Goal: Information Seeking & Learning: Learn about a topic

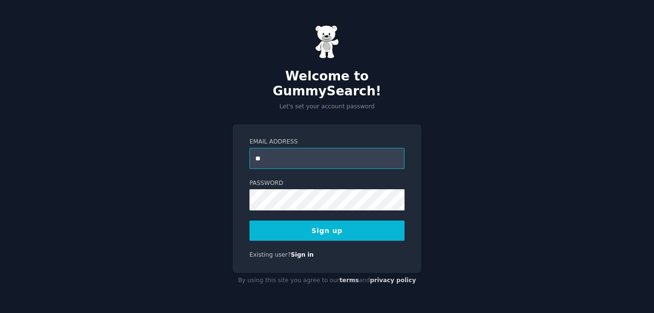
type input "**********"
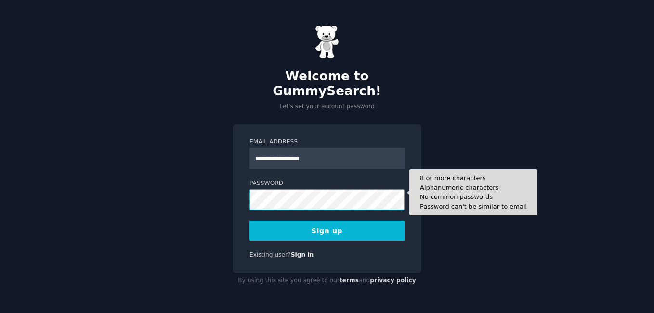
click at [250, 221] on button "Sign up" at bounding box center [327, 231] width 155 height 20
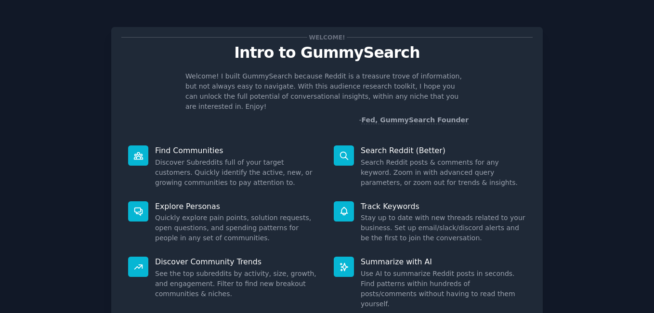
click at [288, 93] on p "Welcome! I built GummySearch because Reddit is a treasure trove of information,…" at bounding box center [327, 91] width 283 height 40
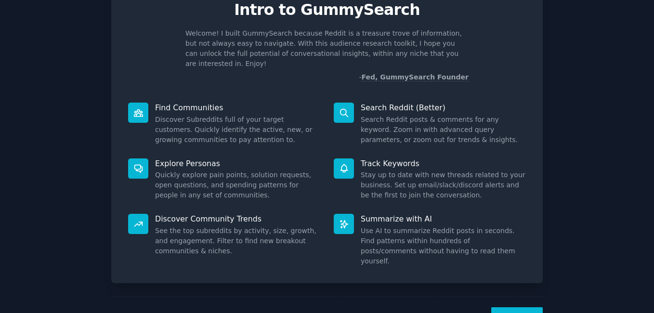
scroll to position [64, 0]
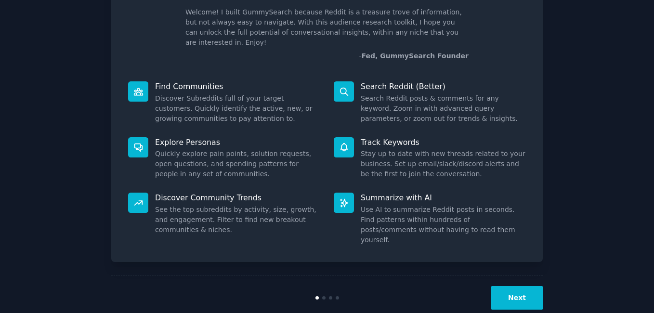
click at [504, 286] on button "Next" at bounding box center [518, 298] width 52 height 24
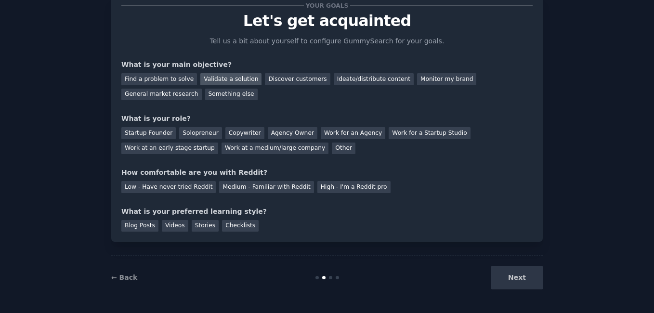
click at [214, 80] on div "Validate a solution" at bounding box center [230, 79] width 61 height 12
click at [218, 143] on div "Work at an early stage startup" at bounding box center [169, 149] width 97 height 12
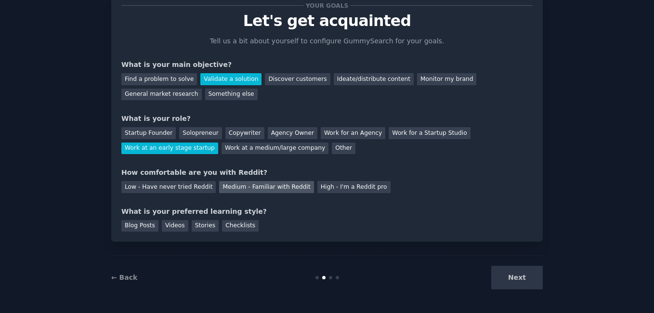
click at [281, 187] on div "Medium - Familiar with Reddit" at bounding box center [266, 187] width 94 height 12
click at [229, 226] on div "Checklists" at bounding box center [240, 226] width 37 height 12
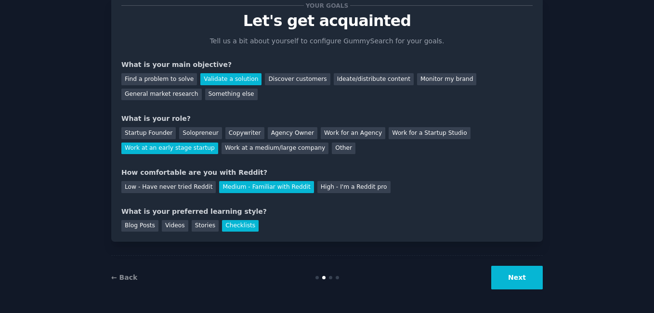
click at [515, 274] on button "Next" at bounding box center [518, 278] width 52 height 24
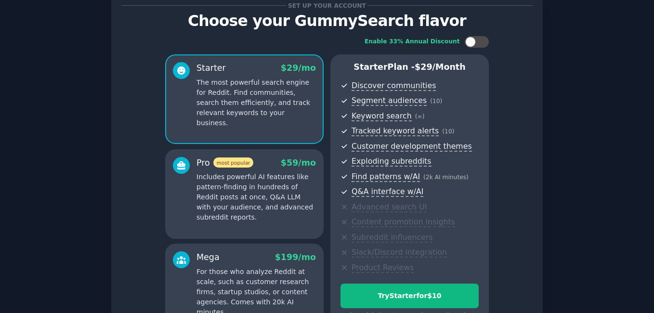
scroll to position [144, 0]
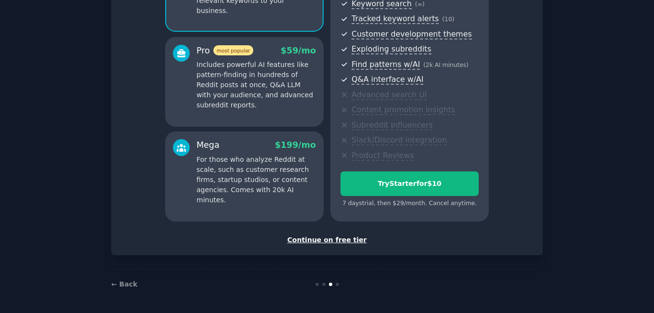
click at [312, 241] on div "Continue on free tier" at bounding box center [327, 240] width 412 height 10
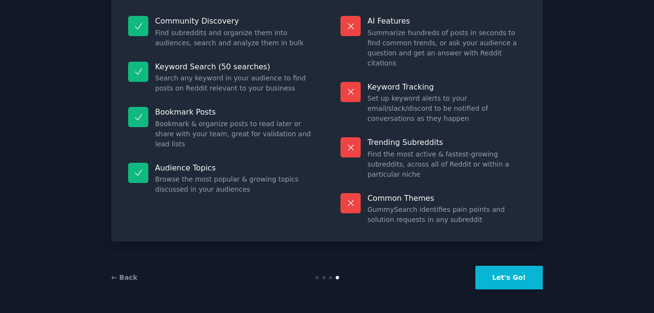
scroll to position [62, 0]
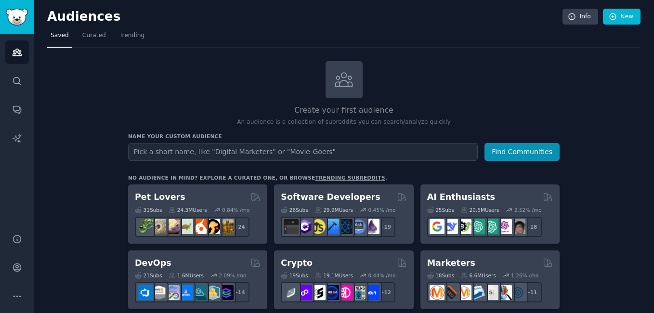
type input "i"
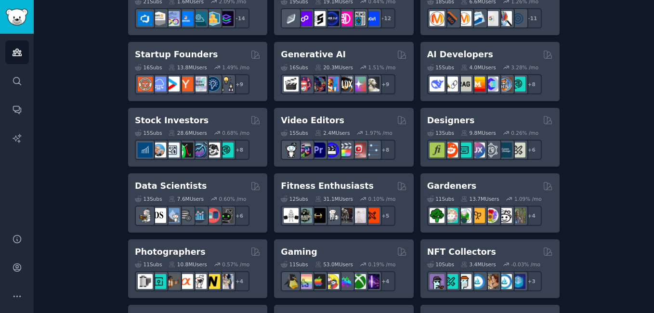
scroll to position [548, 0]
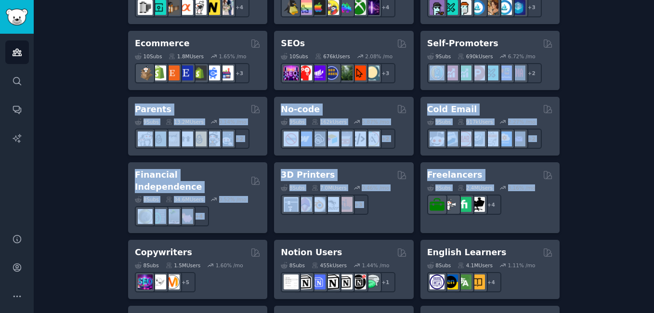
drag, startPoint x: 652, startPoint y: 189, endPoint x: 648, endPoint y: 59, distance: 130.7
click at [648, 59] on div "Audiences Info New Saved Curated Trending Create your first audience An audienc…" at bounding box center [344, 14] width 621 height 1124
click at [605, 107] on div "Create your first audience An audience is a collection of subreddits you can se…" at bounding box center [344, 38] width 594 height 1050
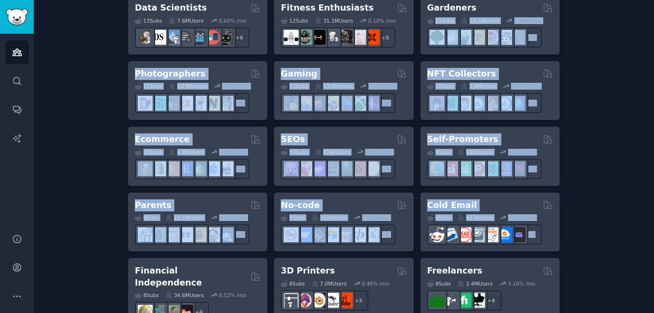
drag, startPoint x: 652, startPoint y: 156, endPoint x: 634, endPoint y: -12, distance: 168.7
click at [634, 0] on html "Audiences Search Conversations AI Reports Help Account More Audiences Info New …" at bounding box center [327, 156] width 654 height 313
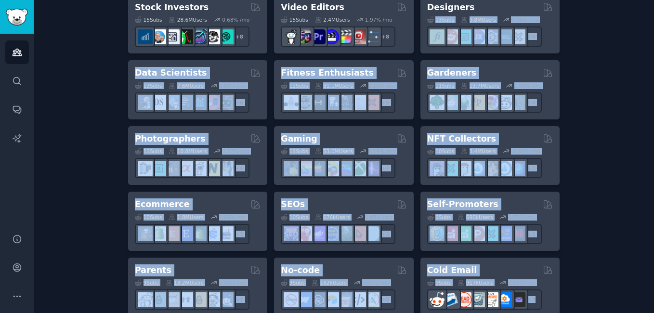
drag, startPoint x: 634, startPoint y: -12, endPoint x: 613, endPoint y: 101, distance: 115.2
click at [613, 101] on div "Create your first audience An audience is a collection of subreddits you can se…" at bounding box center [344, 199] width 594 height 1050
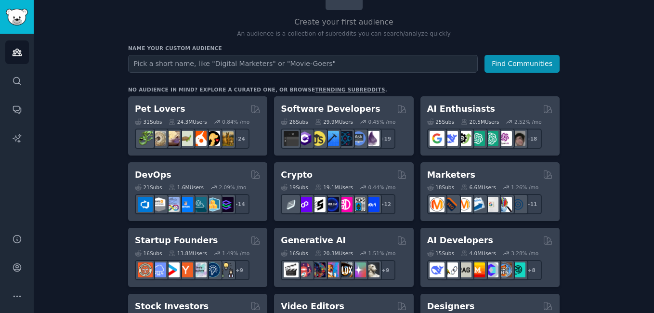
scroll to position [0, 0]
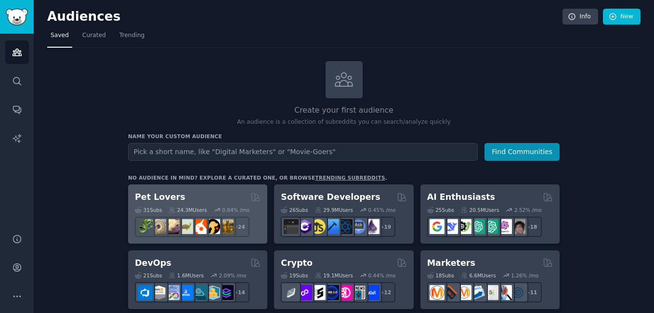
click at [178, 200] on div "Pet Lovers" at bounding box center [198, 197] width 126 height 12
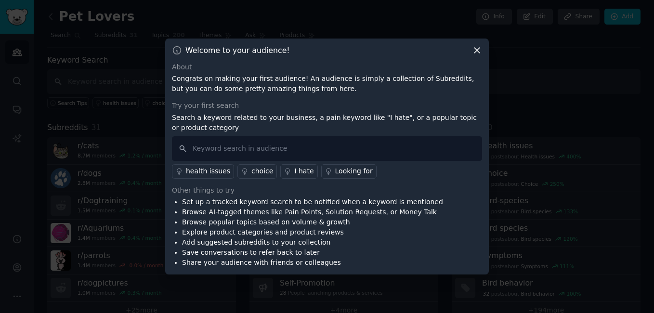
click at [477, 44] on div "Welcome to your audience! About Congrats on making your first audience! An audi…" at bounding box center [327, 157] width 324 height 237
click at [481, 49] on icon at bounding box center [477, 50] width 10 height 10
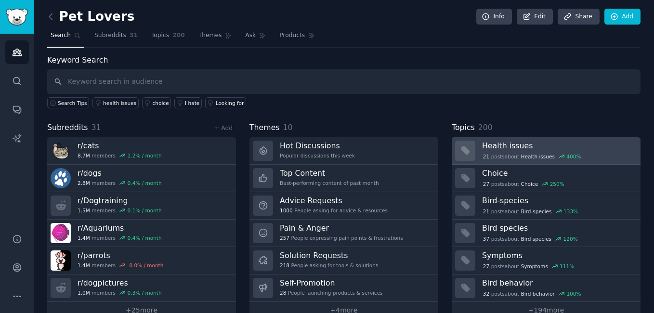
click at [502, 143] on h3 "Health issues" at bounding box center [558, 146] width 152 height 10
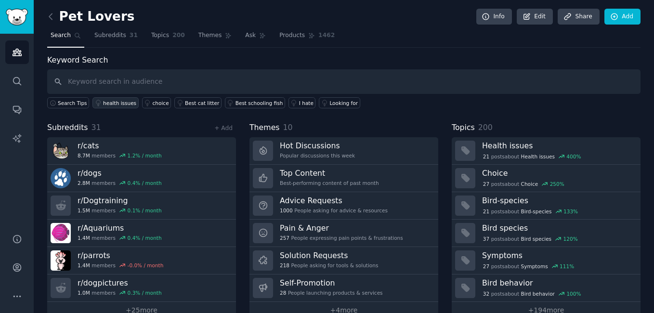
click at [115, 103] on div "health issues" at bounding box center [119, 103] width 33 height 7
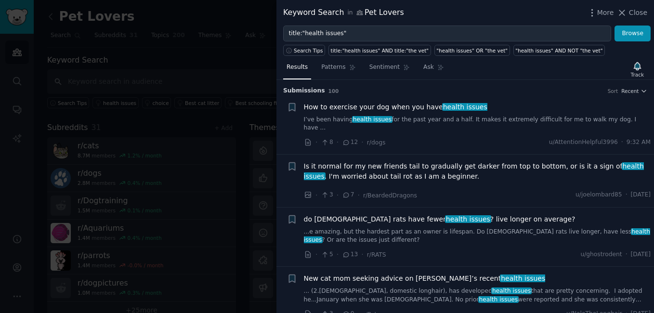
click at [172, 109] on div at bounding box center [327, 156] width 654 height 313
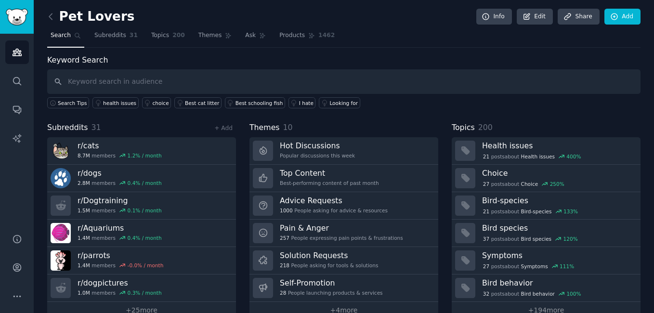
click at [49, 11] on link at bounding box center [53, 16] width 12 height 15
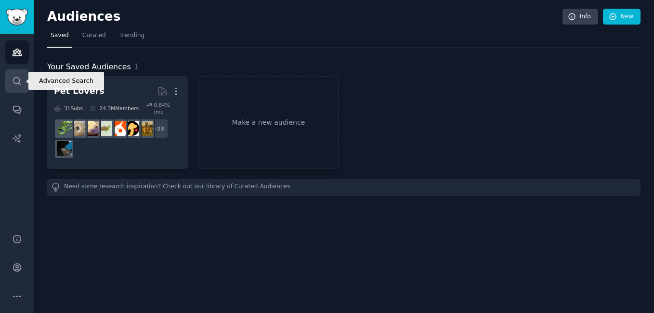
click at [21, 78] on icon "Sidebar" at bounding box center [17, 81] width 10 height 10
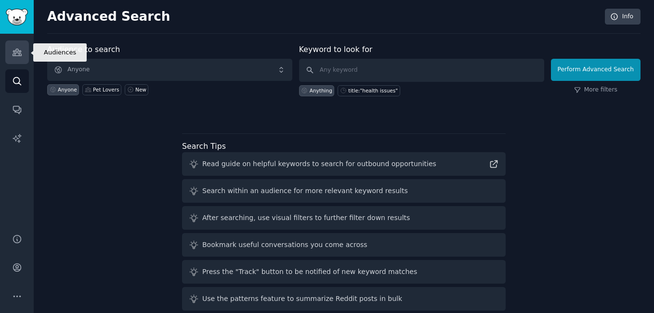
click at [16, 50] on icon "Sidebar" at bounding box center [17, 52] width 9 height 7
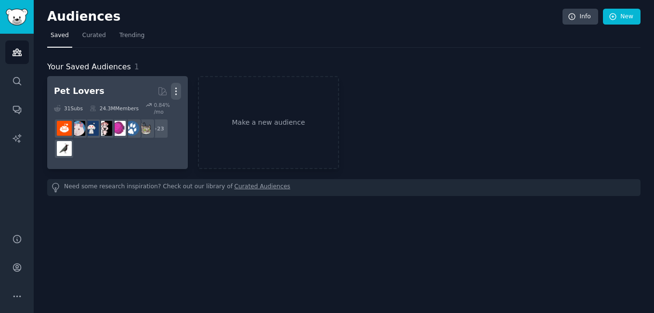
click at [174, 90] on icon "button" at bounding box center [176, 91] width 10 height 10
click at [142, 115] on p "Delete" at bounding box center [150, 112] width 22 height 10
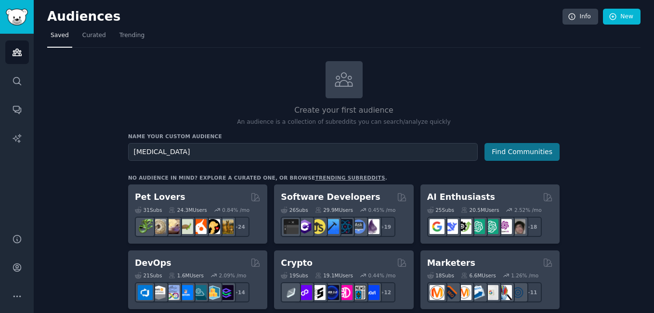
type input "ibs"
click at [523, 157] on button "Find Communities" at bounding box center [522, 152] width 75 height 18
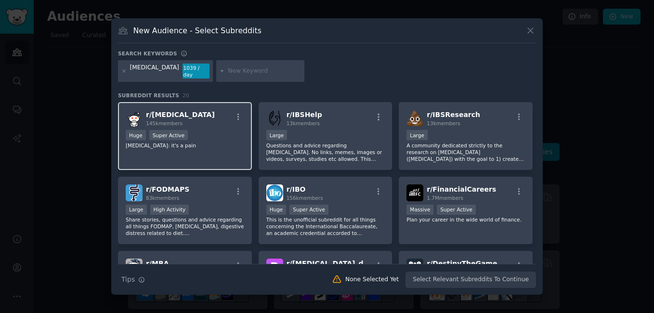
click at [196, 110] on div "r/ ibs 145k members" at bounding box center [185, 118] width 119 height 17
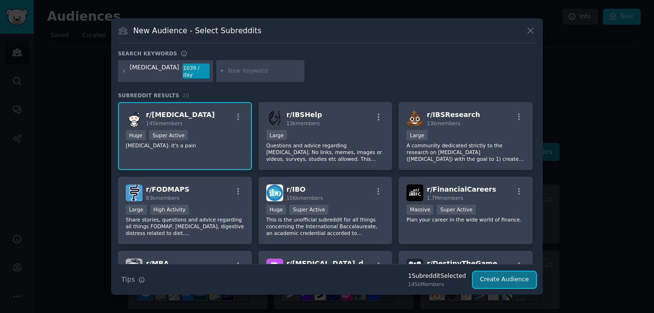
click at [498, 274] on button "Create Audience" at bounding box center [505, 280] width 64 height 16
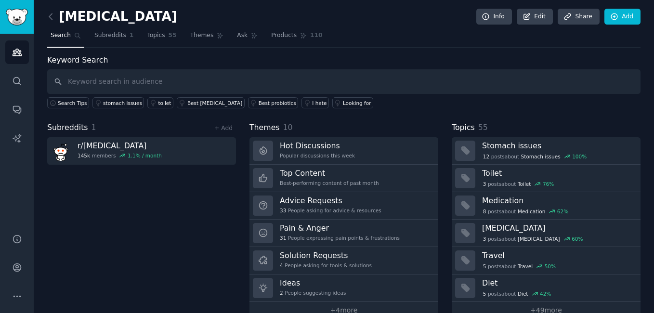
click at [579, 110] on div "Keyword Search Search Tips stomach issues toilet Best laxative Best probiotics …" at bounding box center [344, 186] width 594 height 265
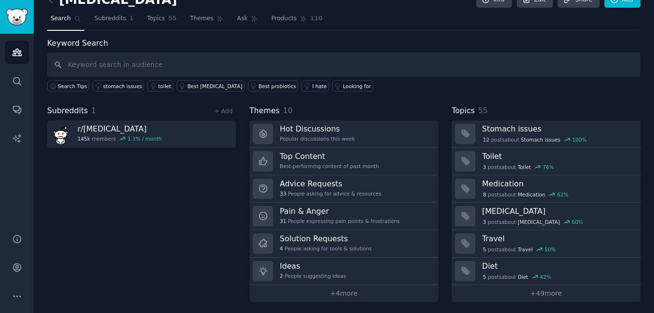
scroll to position [19, 0]
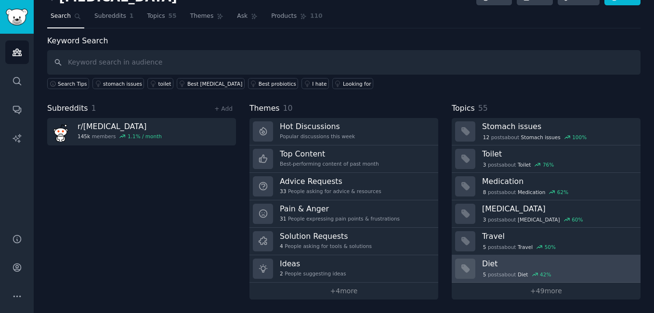
click at [493, 267] on h3 "Diet" at bounding box center [558, 264] width 152 height 10
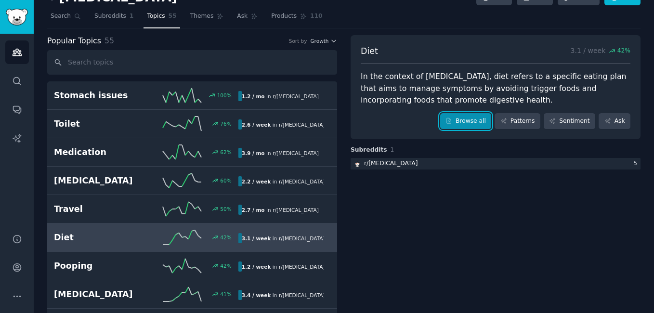
click at [484, 120] on link "Browse all" at bounding box center [467, 121] width 52 height 16
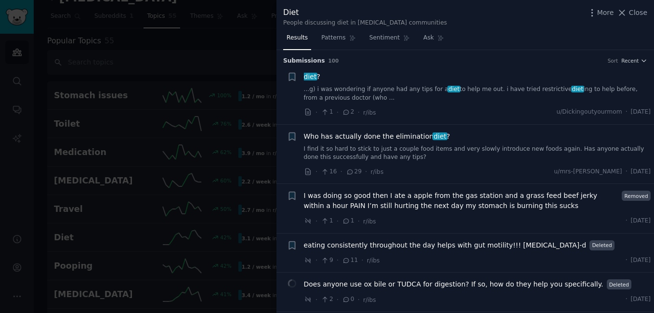
click at [464, 147] on link "I find it so hard to stick to just a couple food items and very slowly introduc…" at bounding box center [477, 153] width 347 height 17
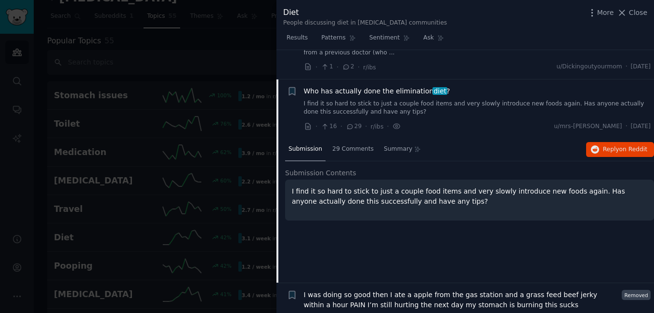
scroll to position [75, 0]
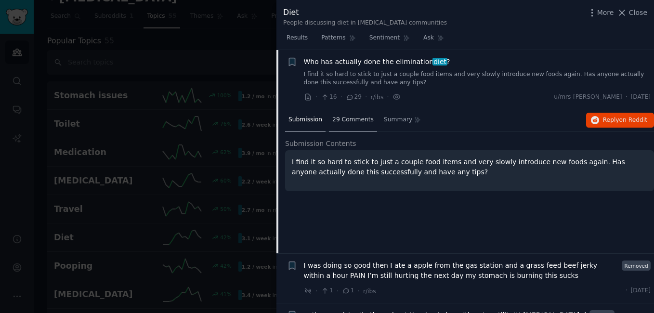
click at [346, 116] on span "29 Comments" at bounding box center [353, 120] width 41 height 9
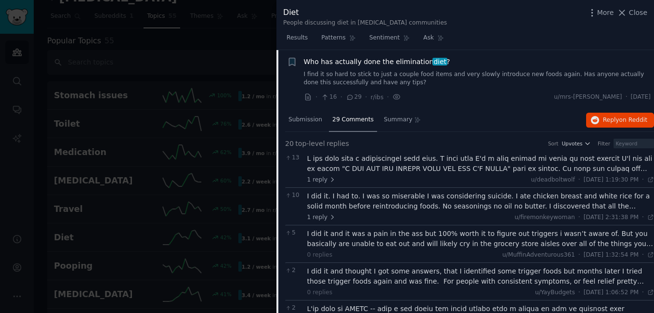
scroll to position [305, 0]
